Goal: Task Accomplishment & Management: Manage account settings

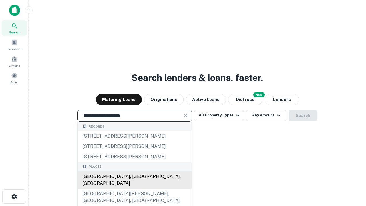
click at [134, 188] on div "[GEOGRAPHIC_DATA], [GEOGRAPHIC_DATA], [GEOGRAPHIC_DATA]" at bounding box center [135, 179] width 114 height 17
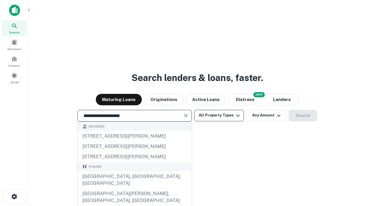
type input "**********"
click at [219, 115] on button "All Property Types" at bounding box center [219, 115] width 50 height 11
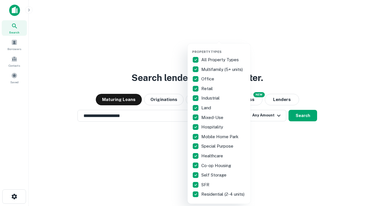
click at [223, 48] on button "button" at bounding box center [223, 48] width 63 height 0
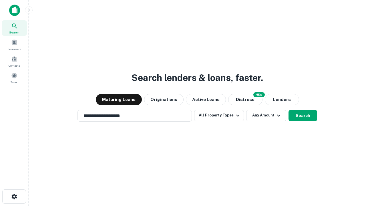
scroll to position [9, 0]
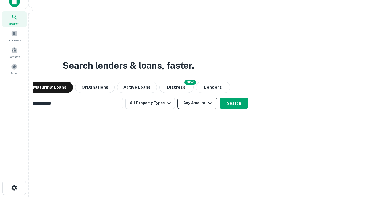
click at [177, 97] on button "Any Amount" at bounding box center [197, 102] width 40 height 11
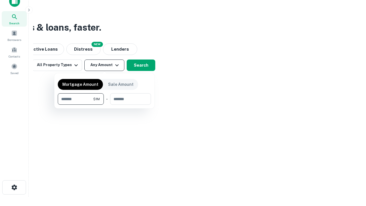
type input "*******"
click at [104, 105] on button "button" at bounding box center [104, 105] width 93 height 0
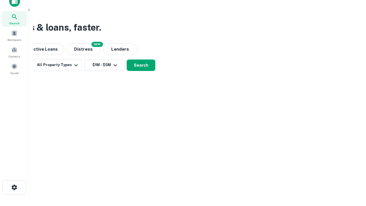
scroll to position [9, 0]
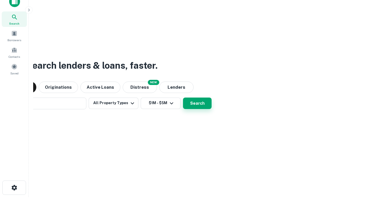
click at [183, 97] on button "Search" at bounding box center [197, 102] width 29 height 11
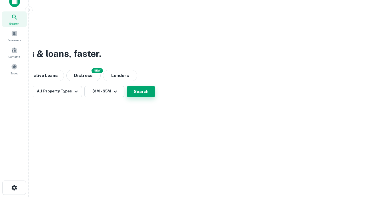
scroll to position [9, 0]
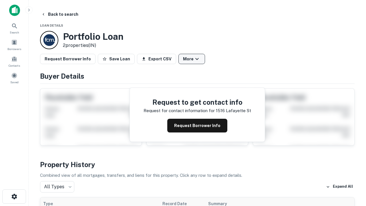
click at [191, 59] on button "More" at bounding box center [191, 59] width 27 height 10
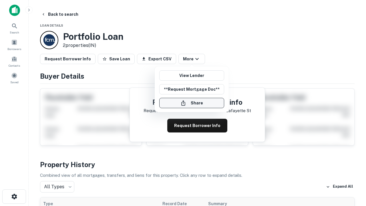
click at [191, 103] on button "Share" at bounding box center [191, 103] width 65 height 10
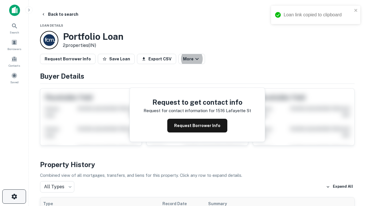
click at [14, 196] on icon "button" at bounding box center [14, 196] width 7 height 7
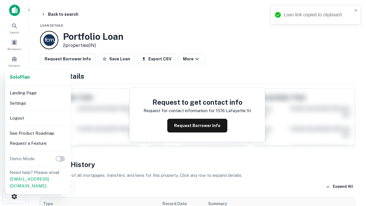
click at [38, 118] on li "Logout" at bounding box center [37, 118] width 61 height 10
